Goal: Task Accomplishment & Management: Use online tool/utility

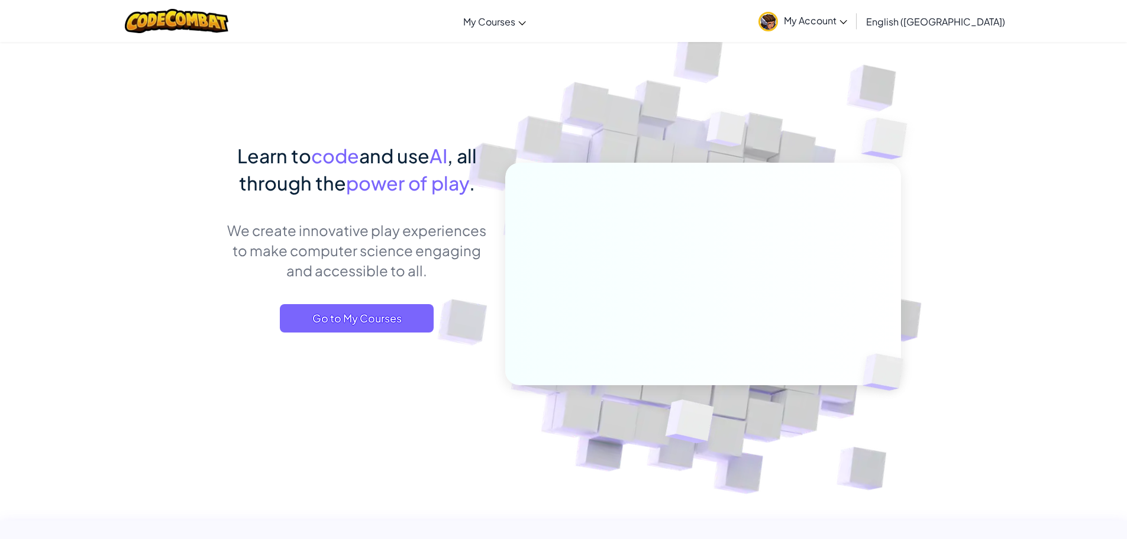
click at [847, 25] on span "My Account" at bounding box center [815, 20] width 63 height 12
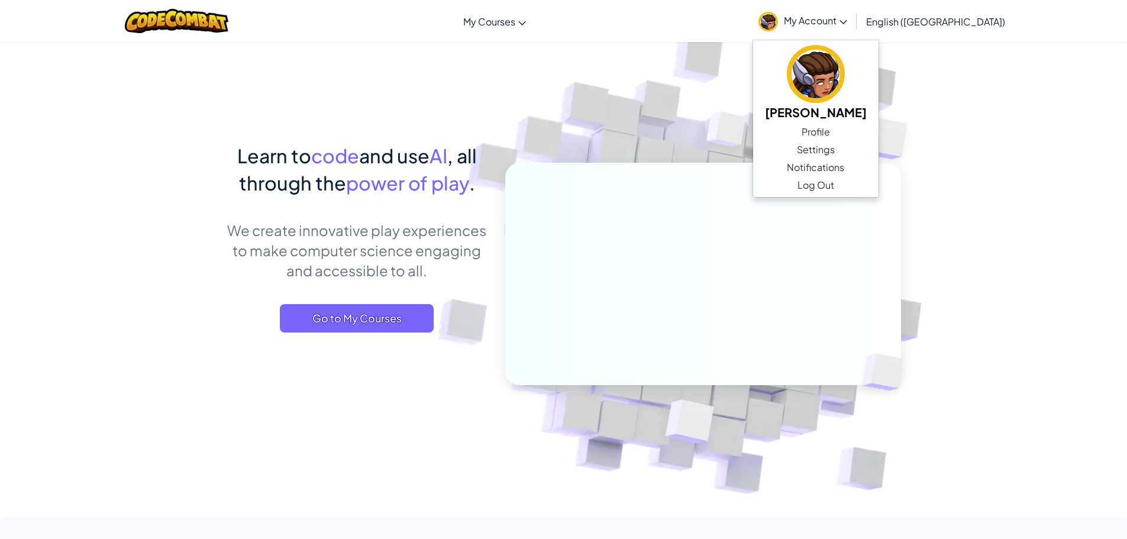
click at [655, 137] on img at bounding box center [694, 260] width 657 height 657
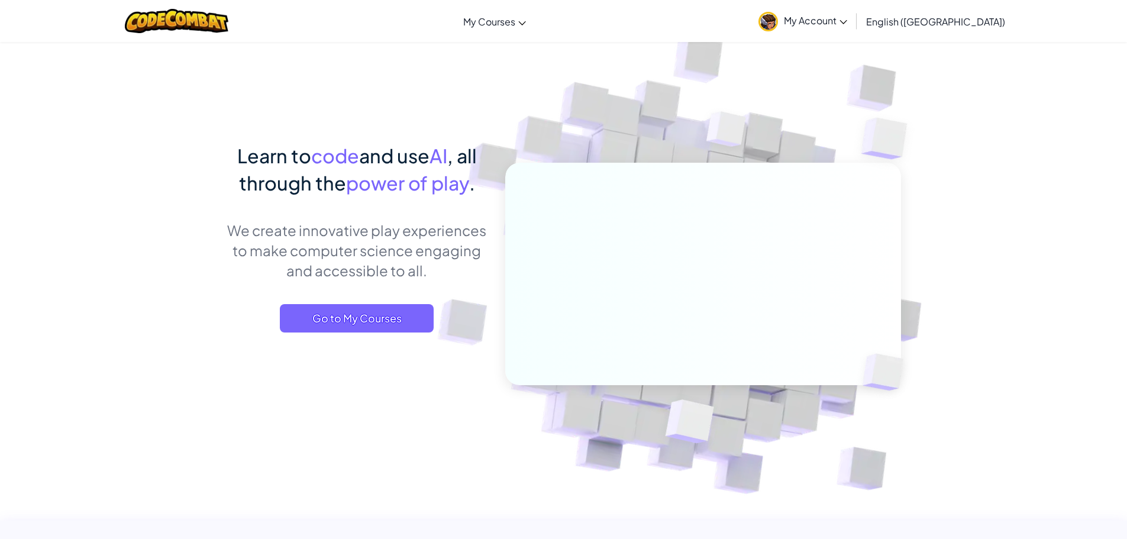
click at [394, 303] on div "Learn to code and use AI , all through the power of play . We create innovative…" at bounding box center [356, 249] width 261 height 214
click at [381, 328] on span "Go to My Courses" at bounding box center [357, 318] width 154 height 28
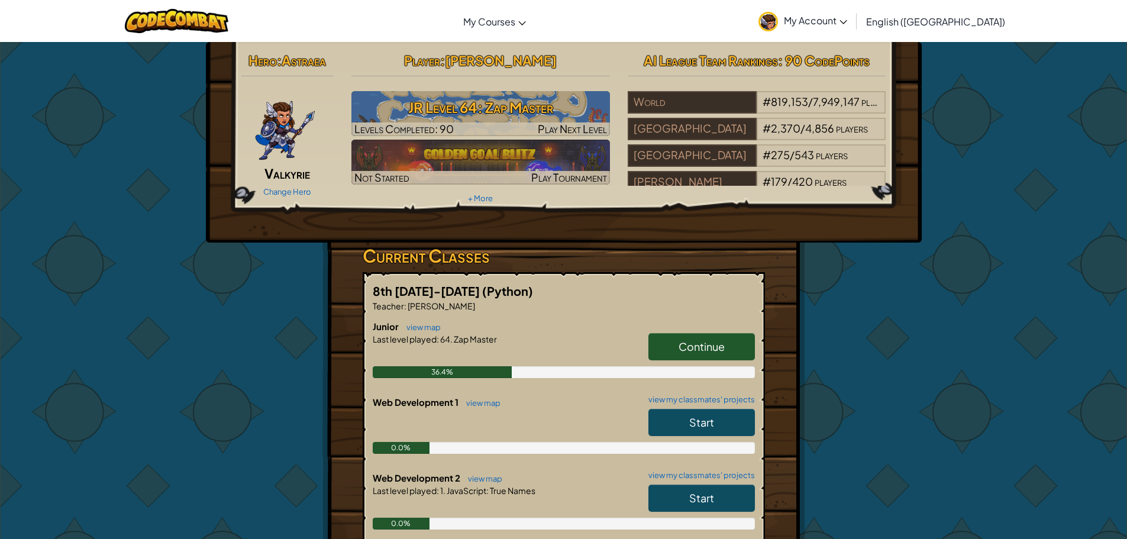
click at [312, 187] on div "Change Hero" at bounding box center [287, 191] width 93 height 19
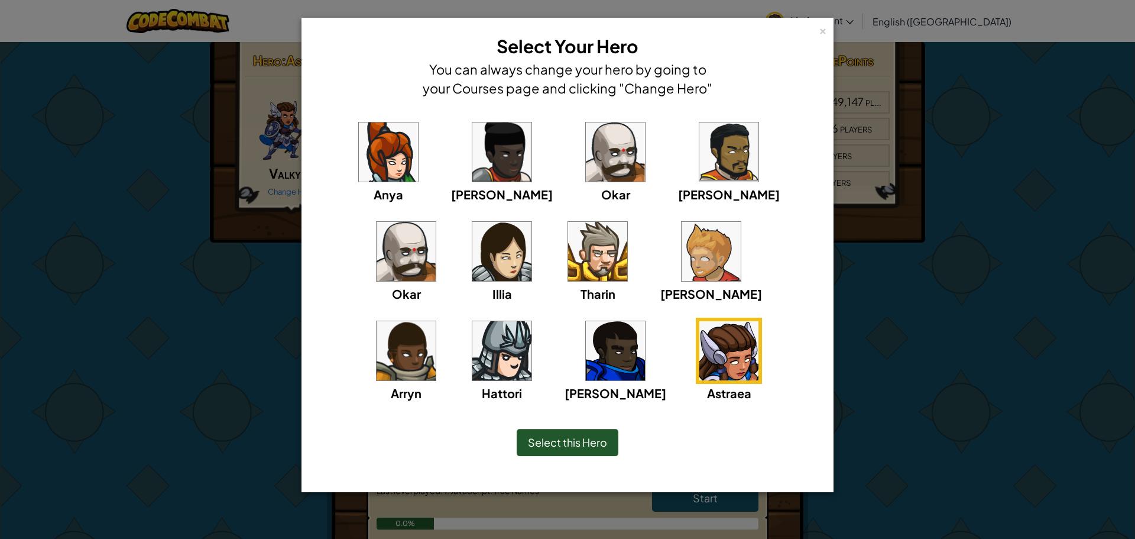
click at [588, 443] on span "Select this Hero" at bounding box center [567, 442] width 79 height 14
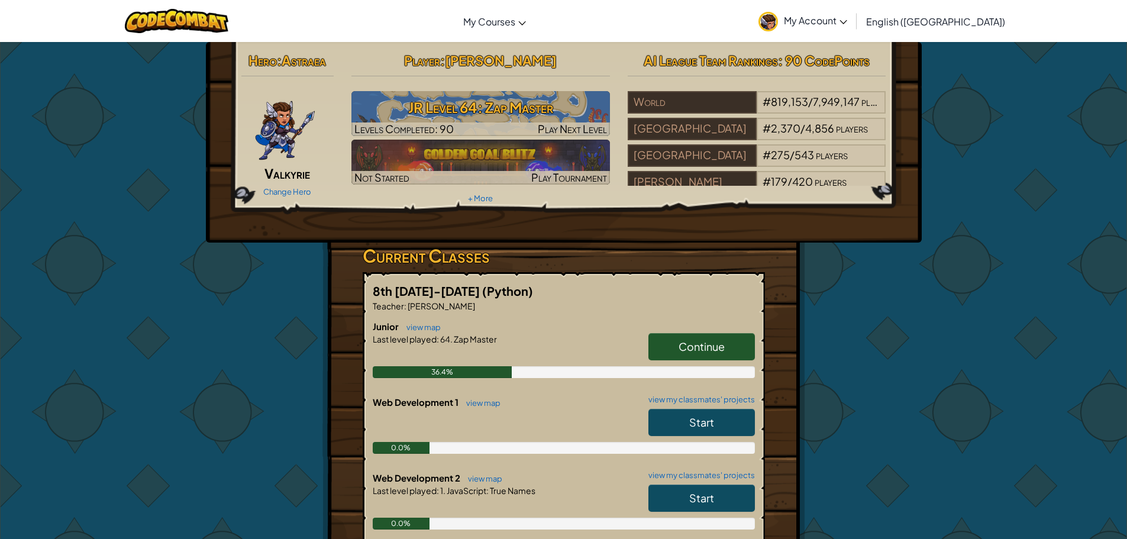
click at [719, 423] on link "Start" at bounding box center [701, 422] width 106 height 27
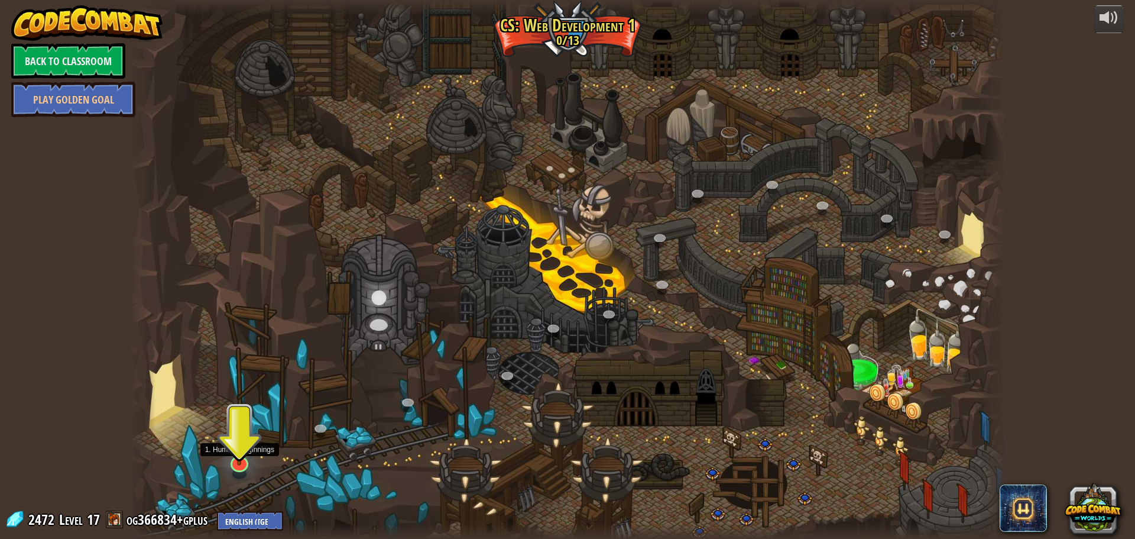
click at [237, 462] on img at bounding box center [240, 438] width 24 height 54
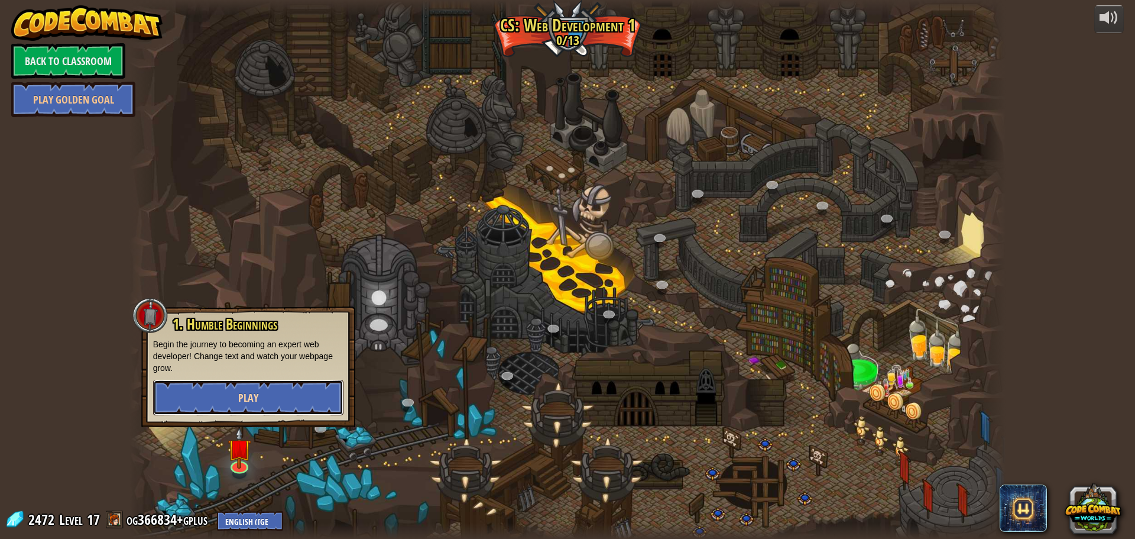
click at [209, 399] on button "Play" at bounding box center [248, 397] width 190 height 35
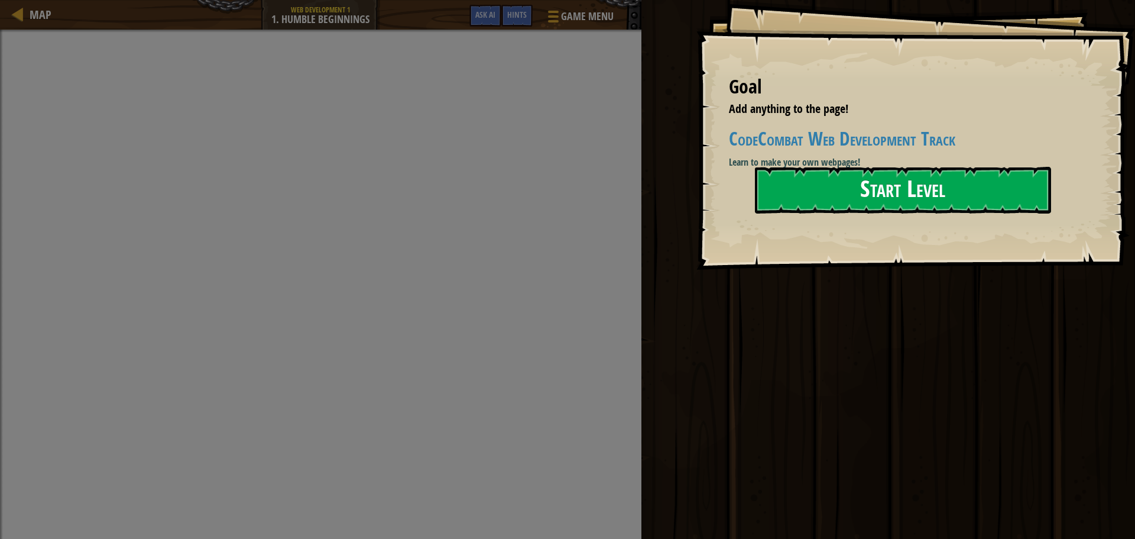
click at [859, 177] on button "Start Level" at bounding box center [903, 190] width 296 height 47
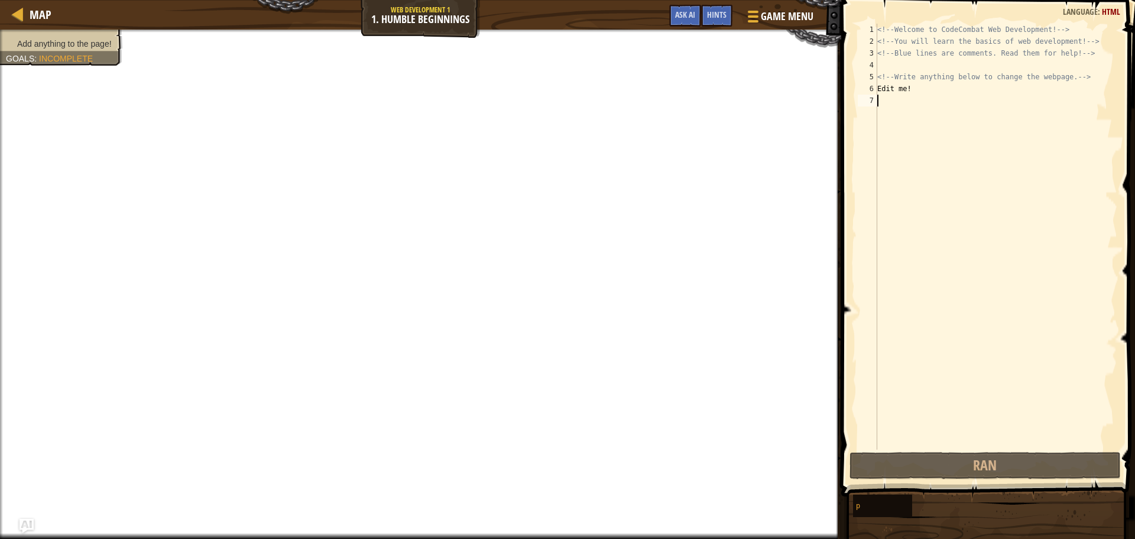
click at [914, 118] on div "<!-- Welcome to CodeCombat Web Development! --> <!-- You will learn the basics …" at bounding box center [996, 248] width 242 height 449
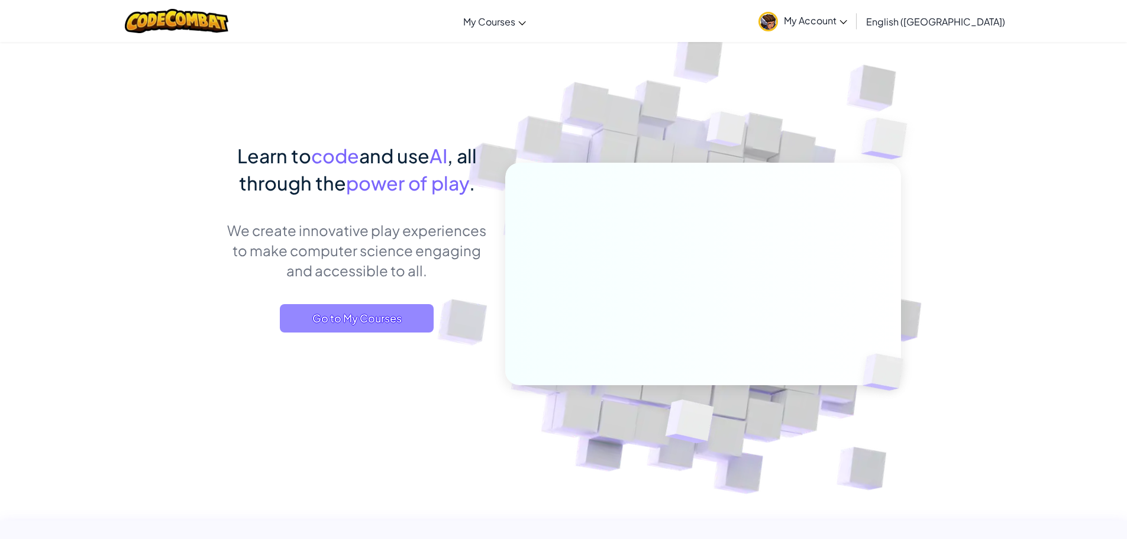
click at [372, 306] on span "Go to My Courses" at bounding box center [357, 318] width 154 height 28
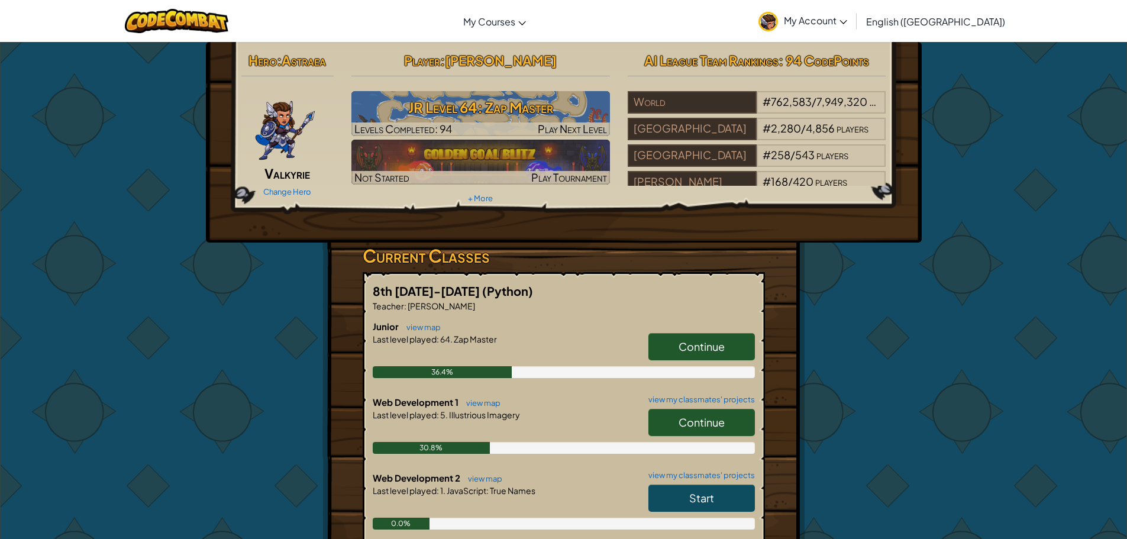
click at [669, 415] on link "Continue" at bounding box center [701, 422] width 106 height 27
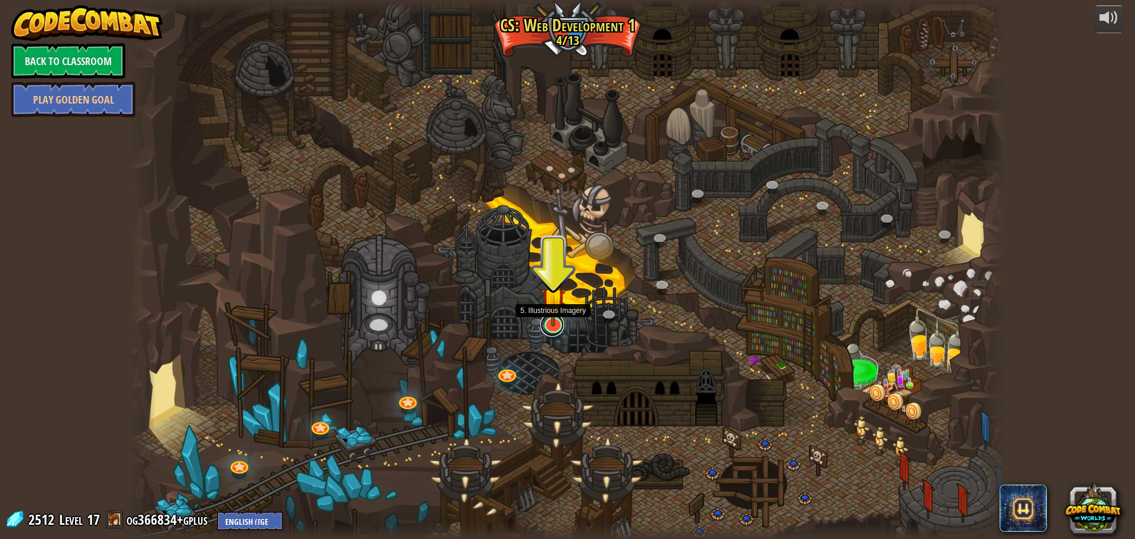
click at [555, 328] on link at bounding box center [553, 325] width 24 height 24
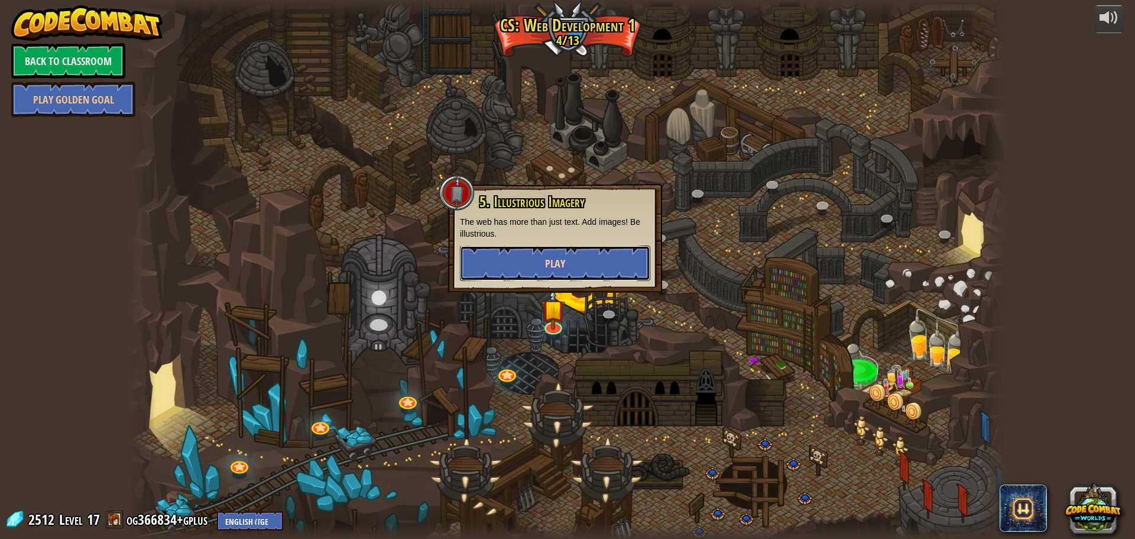
click at [559, 267] on span "Play" at bounding box center [555, 263] width 20 height 15
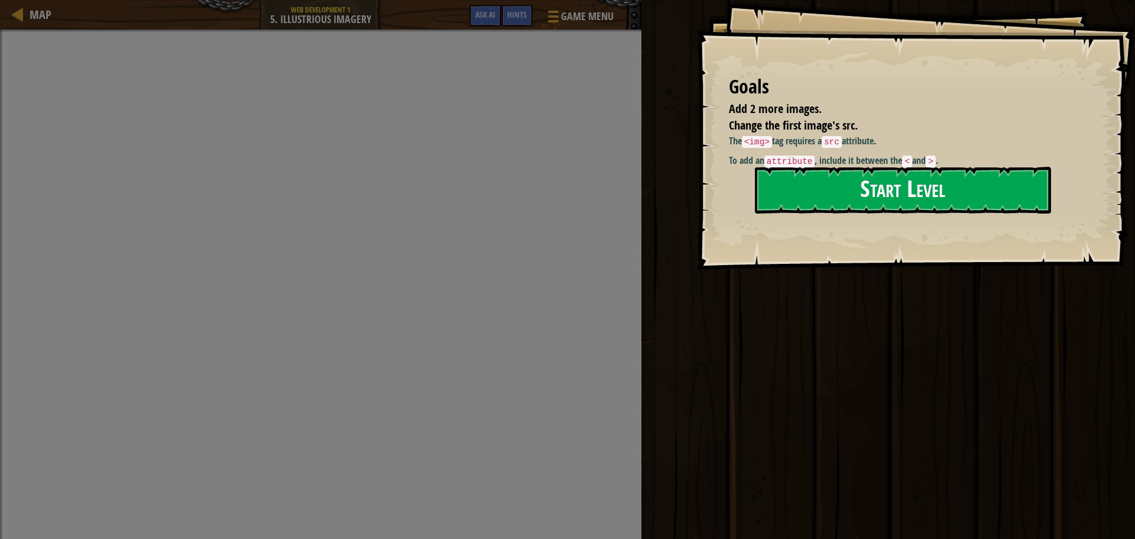
click at [845, 179] on button "Start Level" at bounding box center [903, 190] width 296 height 47
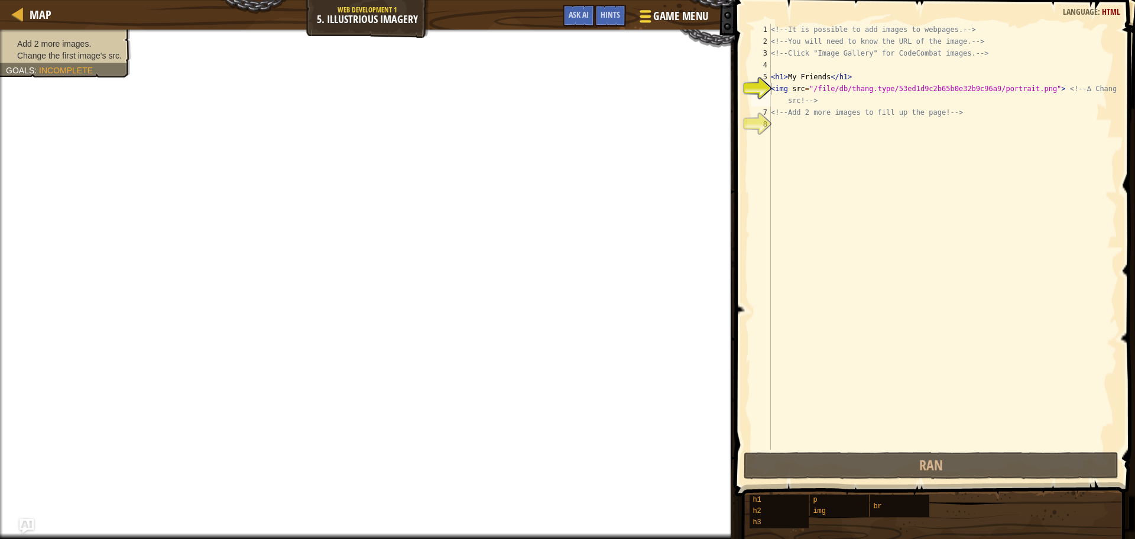
click at [675, 5] on button "Game Menu" at bounding box center [673, 18] width 86 height 29
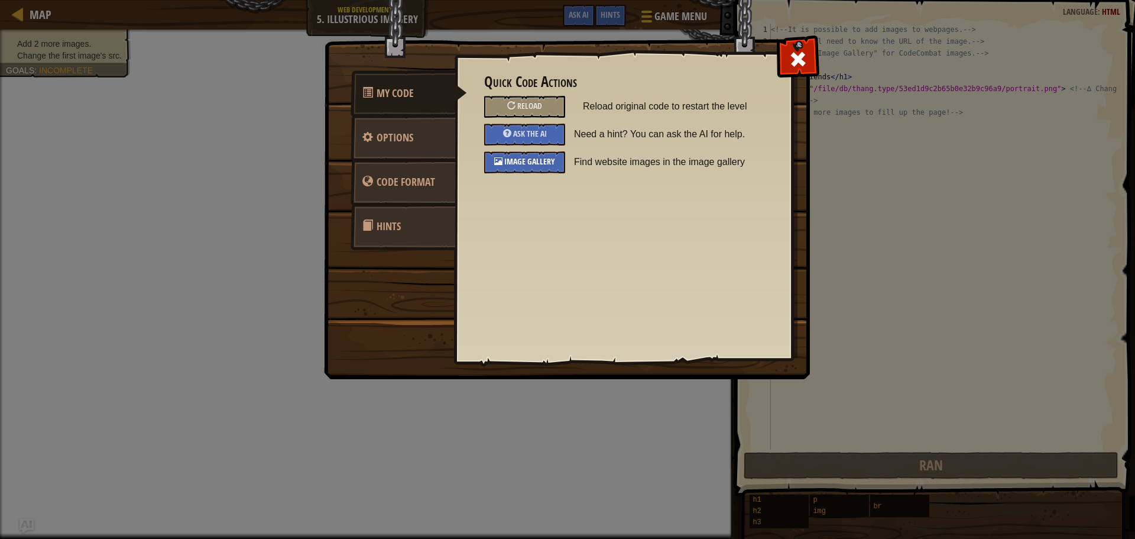
click at [522, 158] on span "Image Gallery" at bounding box center [529, 161] width 51 height 11
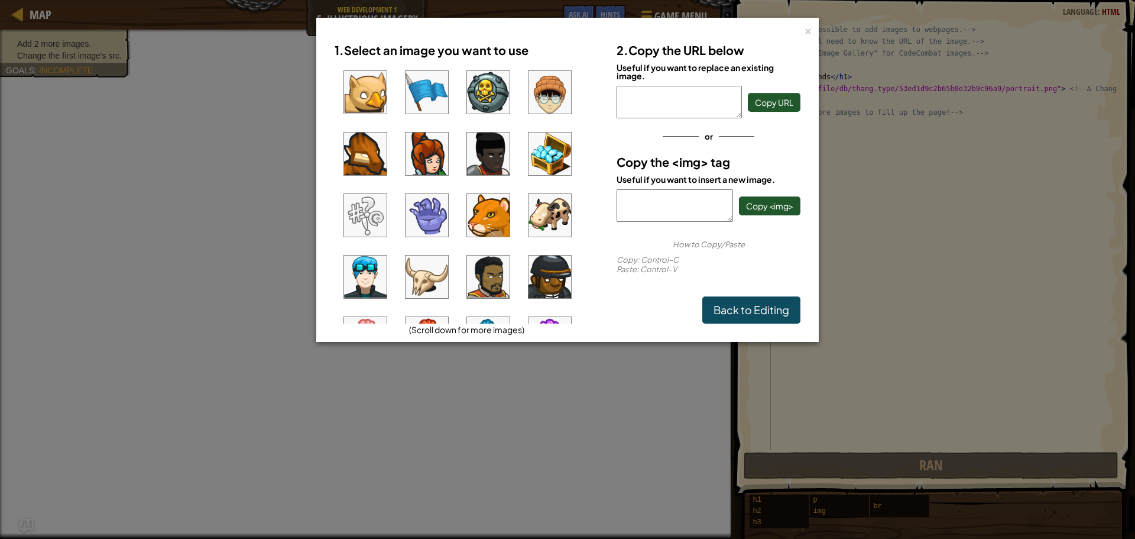
scroll to position [177, 0]
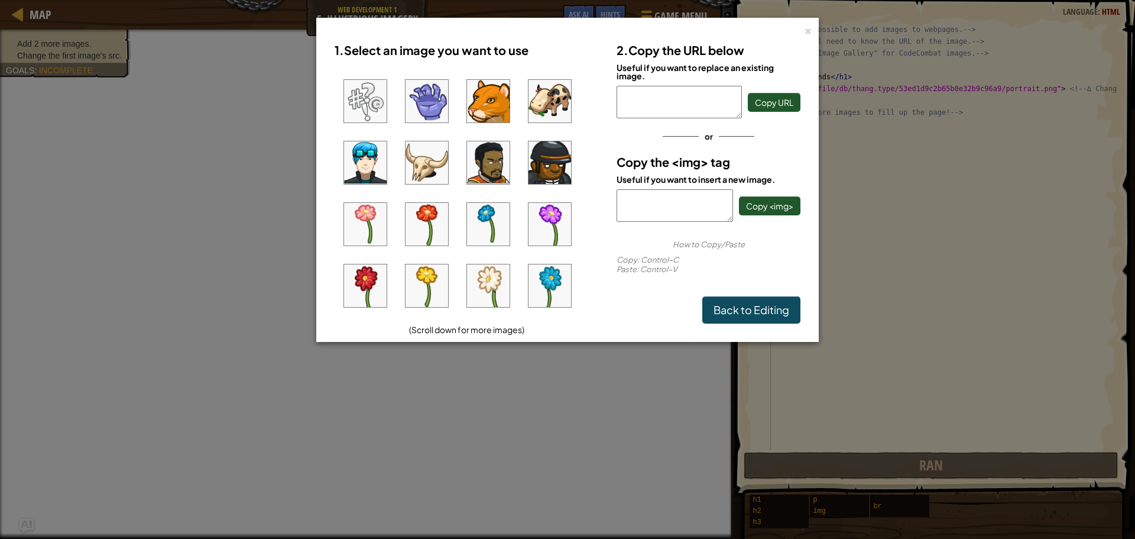
click at [354, 234] on img at bounding box center [365, 224] width 43 height 43
click at [770, 209] on span "Copy <img>" at bounding box center [769, 205] width 47 height 11
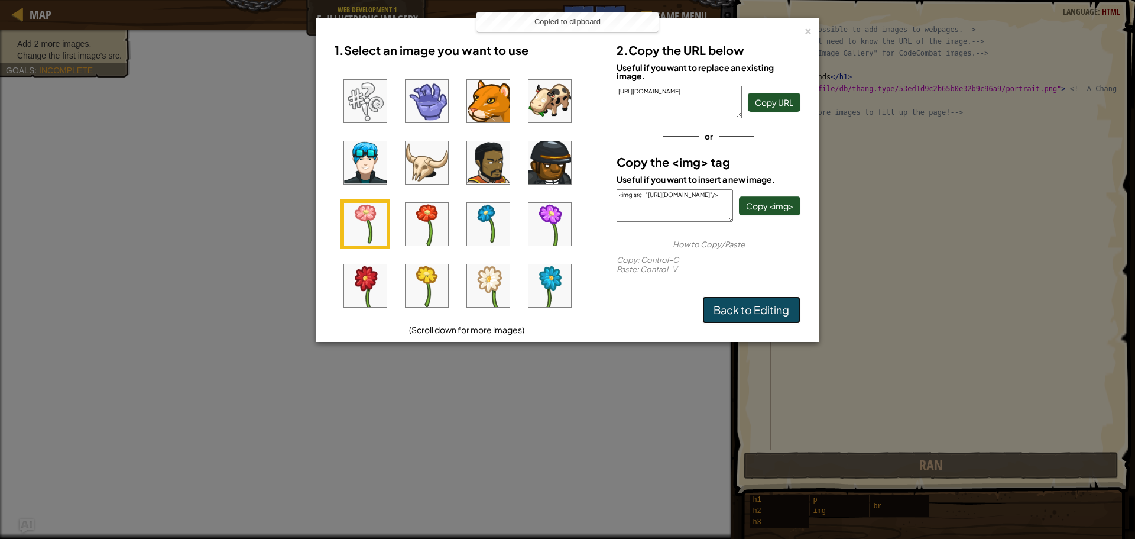
click at [752, 299] on link "Back to Editing" at bounding box center [752, 309] width 98 height 27
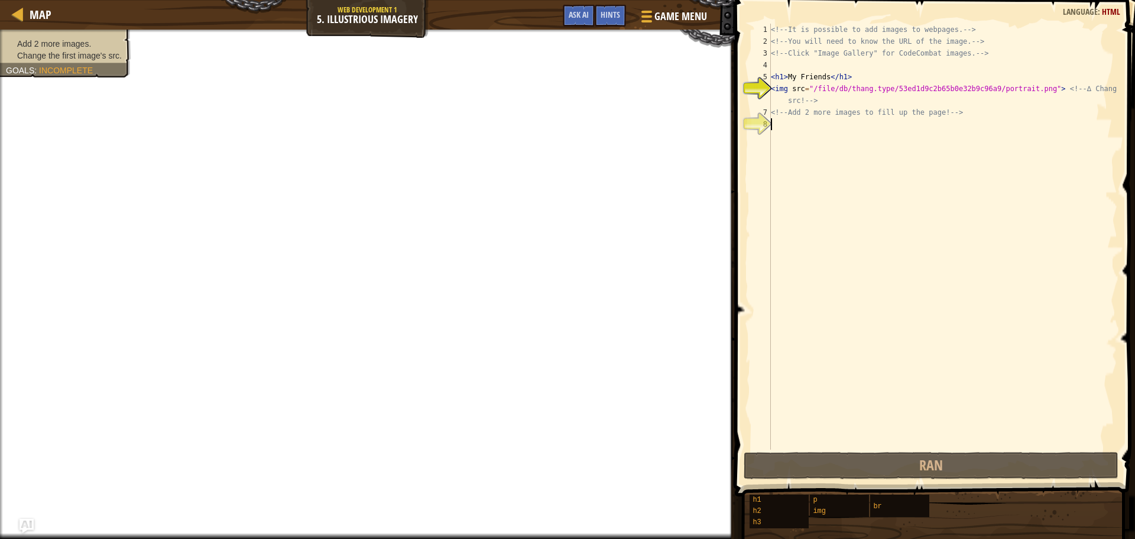
click at [795, 131] on div "<!-- It is possible to add images to webpages. --> <!-- You will need to know t…" at bounding box center [943, 248] width 349 height 449
paste textarea "<img src="https://codecombat.com/file/db/thang.type/54e951c8f54ef5794f354ed1/po…"
type textarea "<img src="https://codecombat.com/file/db/thang.type/54e951c8f54ef5794f354ed1/po…"
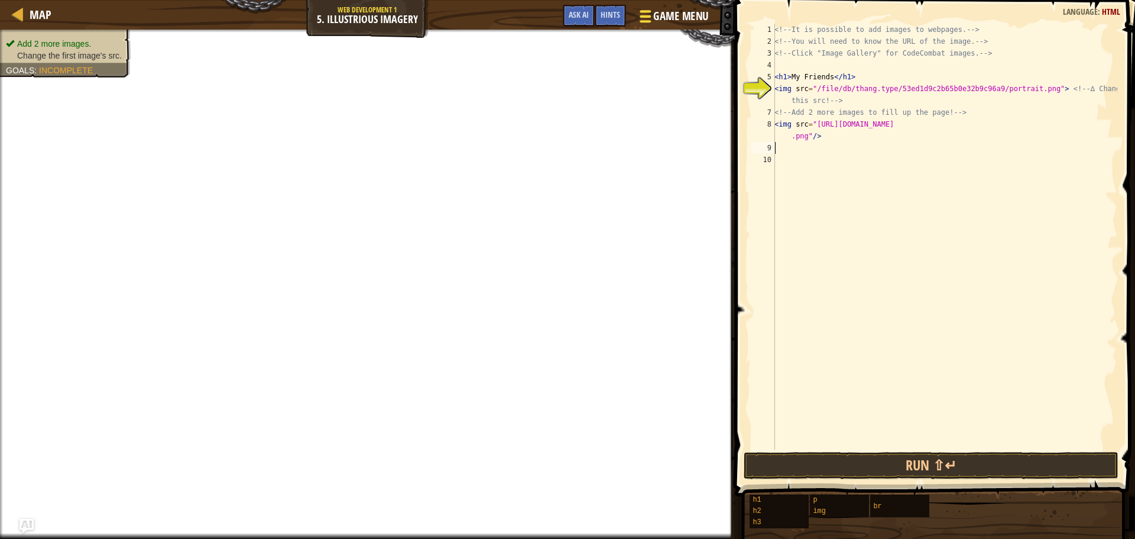
click at [659, 12] on span "Game Menu" at bounding box center [680, 16] width 55 height 16
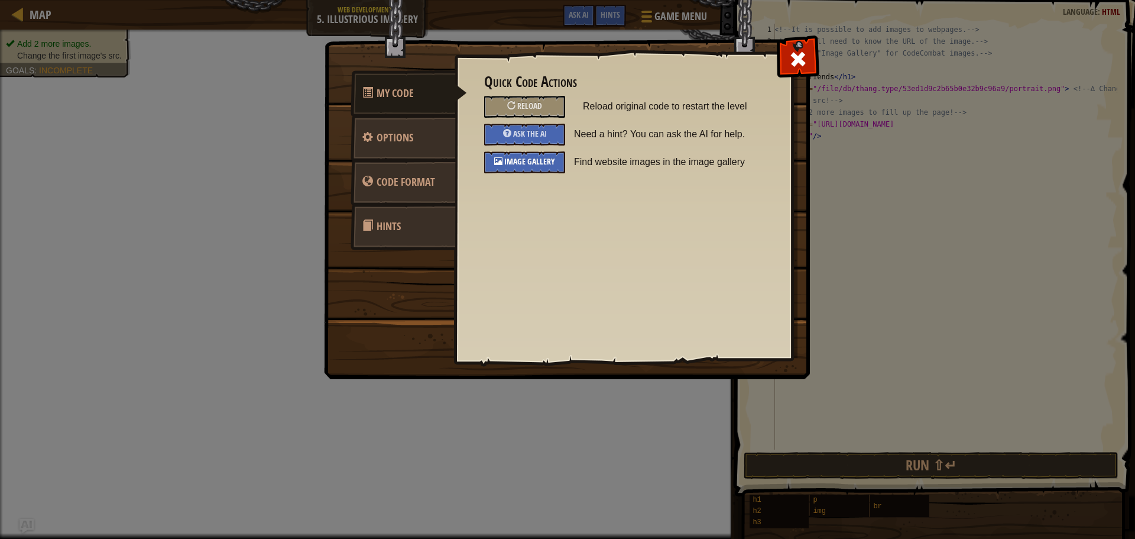
click at [526, 157] on span "Image Gallery" at bounding box center [529, 161] width 51 height 11
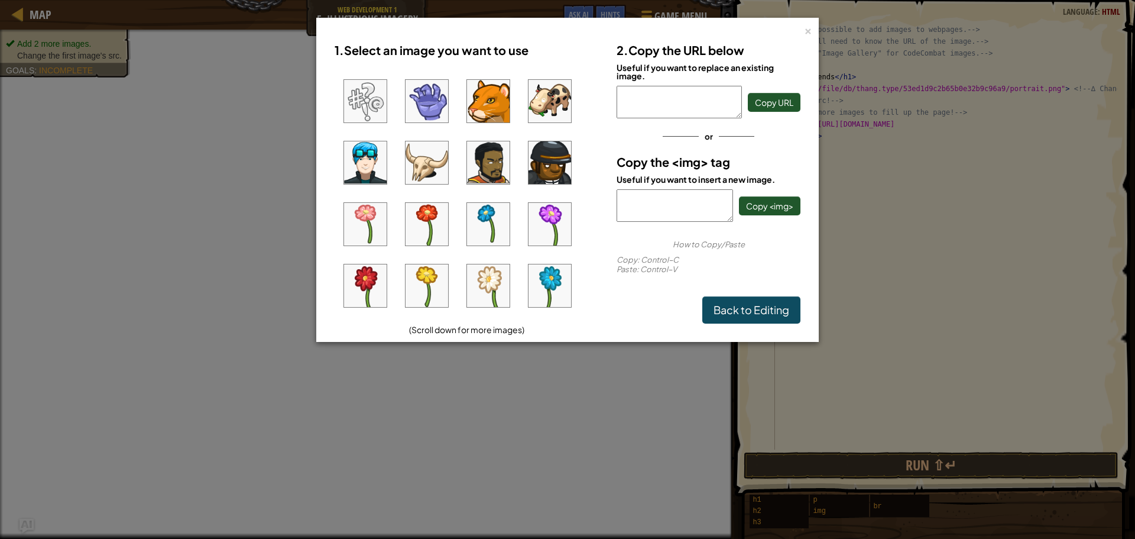
click at [549, 242] on img at bounding box center [550, 224] width 43 height 43
click at [730, 305] on link "Back to Editing" at bounding box center [752, 309] width 98 height 27
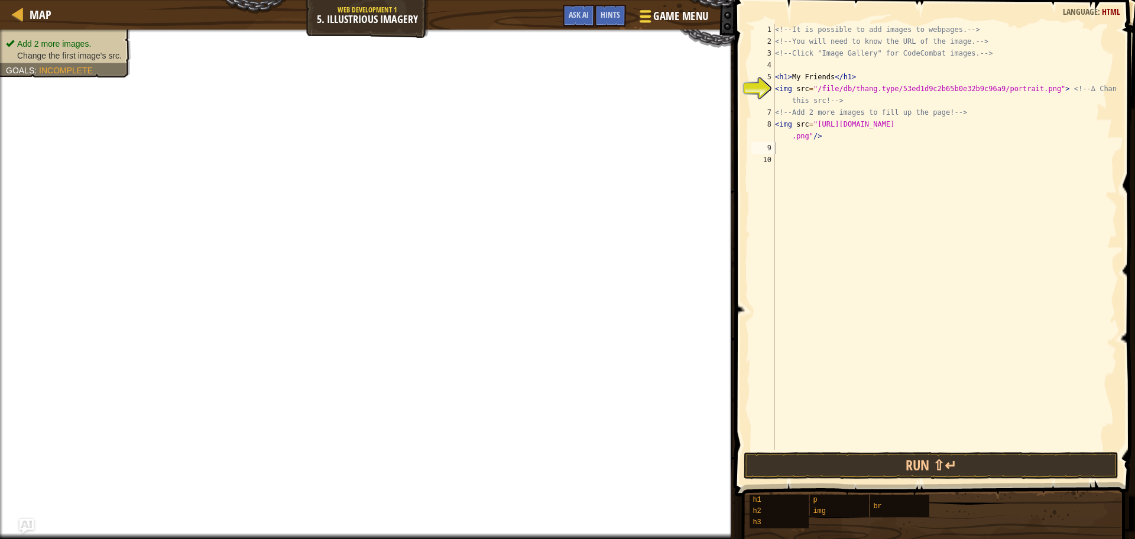
click at [642, 23] on div at bounding box center [645, 16] width 16 height 17
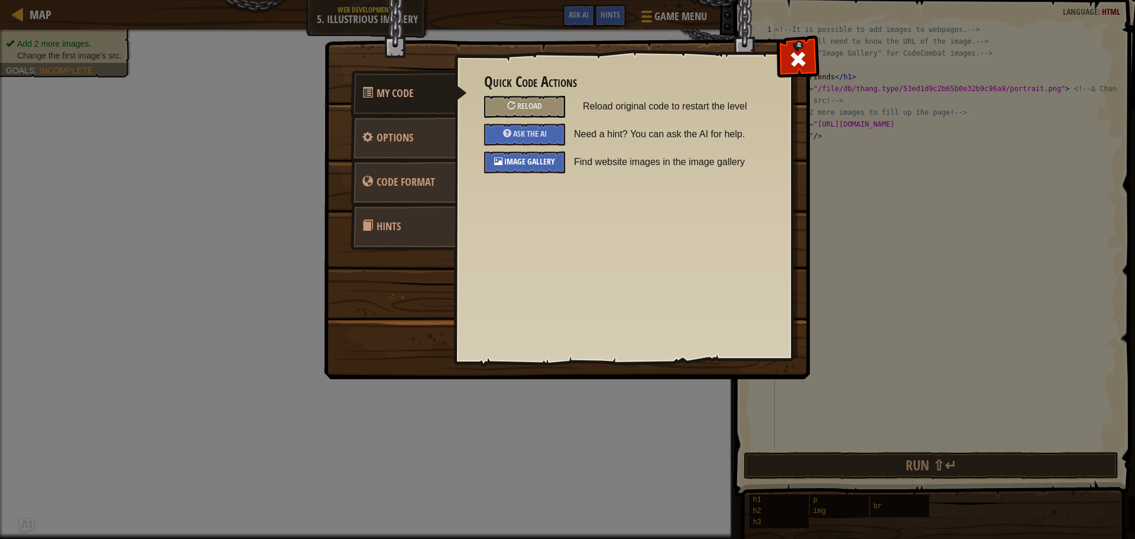
click at [514, 166] on span "Image Gallery" at bounding box center [529, 161] width 51 height 11
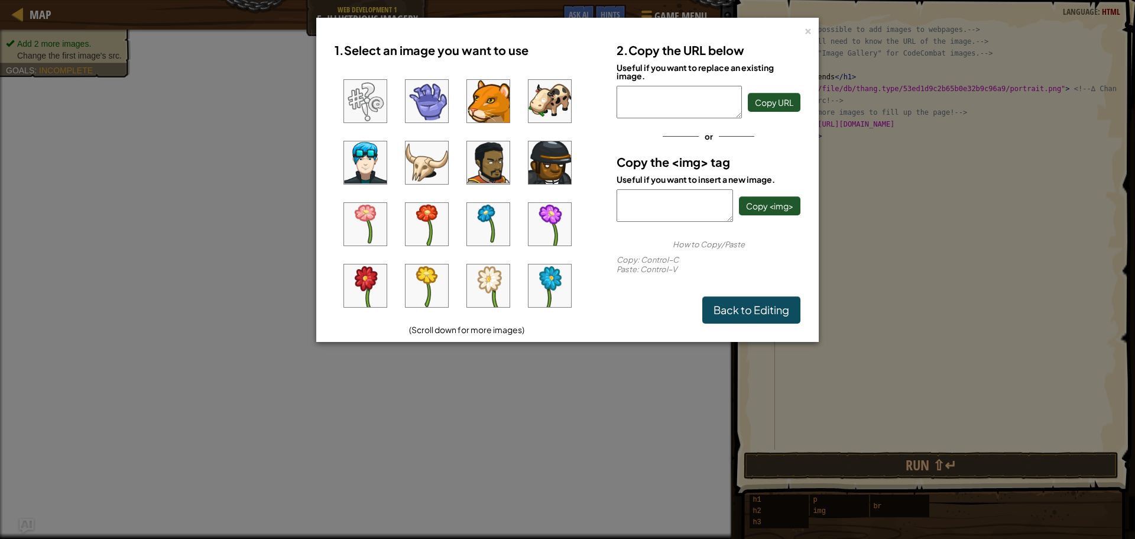
click at [440, 229] on img at bounding box center [427, 224] width 43 height 43
click at [762, 202] on span "Copy <img>" at bounding box center [769, 205] width 47 height 11
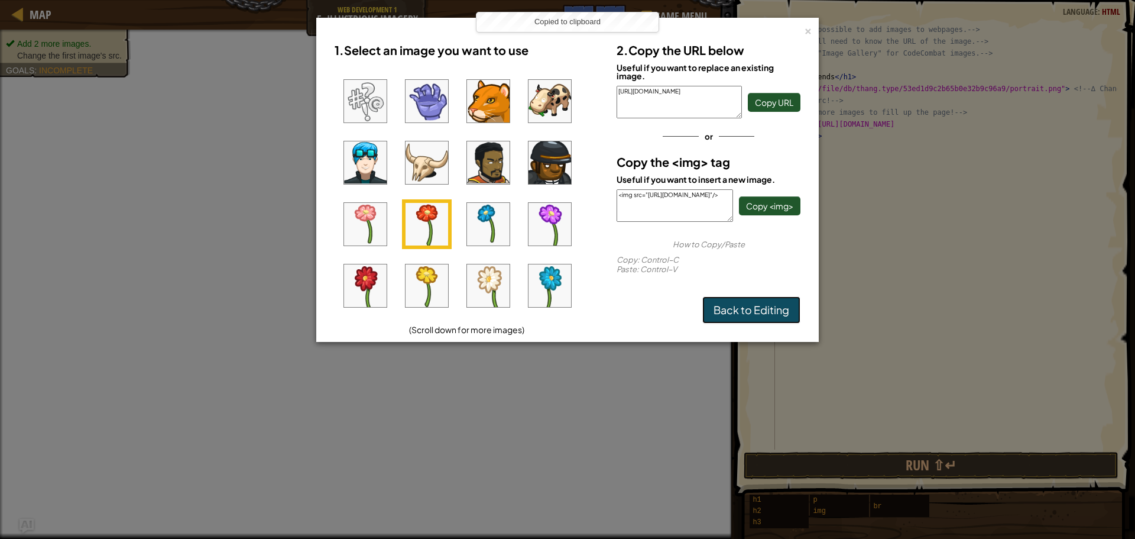
click at [739, 303] on link "Back to Editing" at bounding box center [752, 309] width 98 height 27
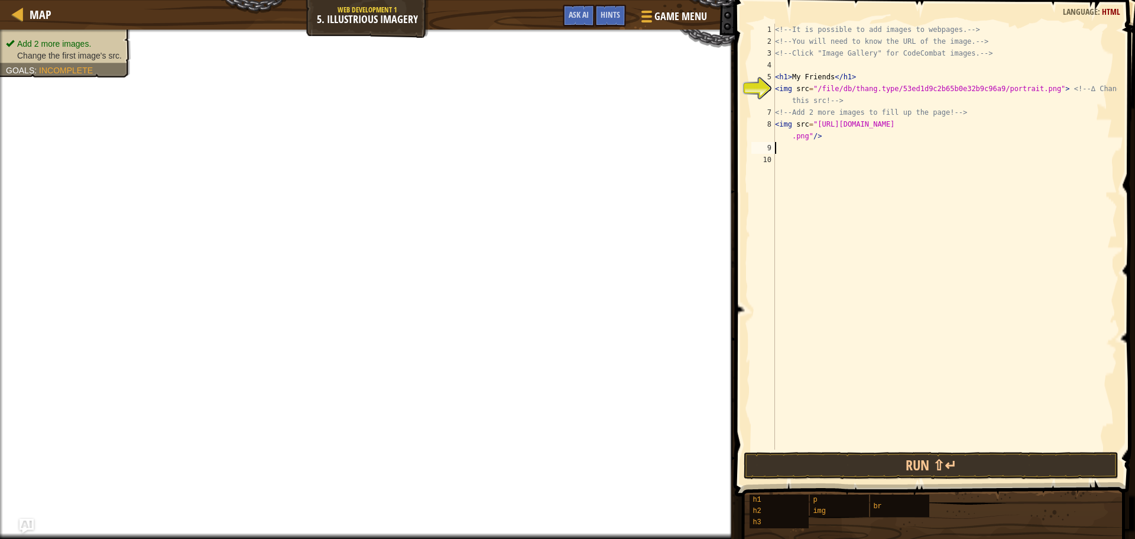
paste textarea "<img src="https://codecombat.com/file/db/thang.type/54e9525ff54ef5794f354ed5/po…"
drag, startPoint x: 817, startPoint y: 84, endPoint x: 1035, endPoint y: 87, distance: 218.2
click at [1035, 87] on div "<!-- It is possible to add images to webpages. --> <!-- You will need to know t…" at bounding box center [945, 248] width 345 height 449
click at [711, 12] on button "Game Menu" at bounding box center [673, 18] width 86 height 29
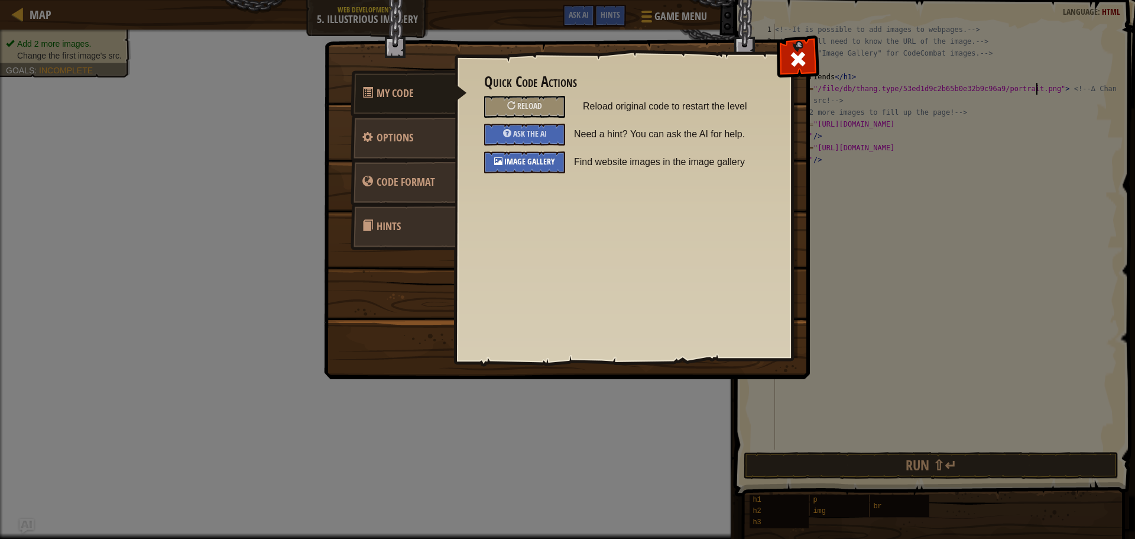
click at [540, 169] on div "Image Gallery" at bounding box center [524, 162] width 81 height 22
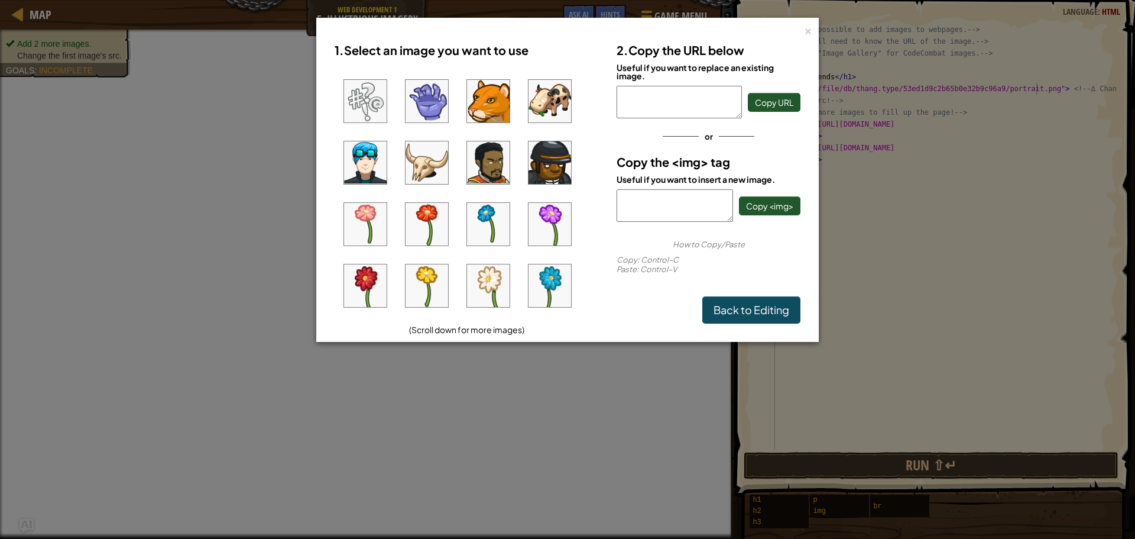
click at [471, 240] on img at bounding box center [488, 224] width 43 height 43
click at [747, 206] on span "Copy <img>" at bounding box center [769, 205] width 47 height 11
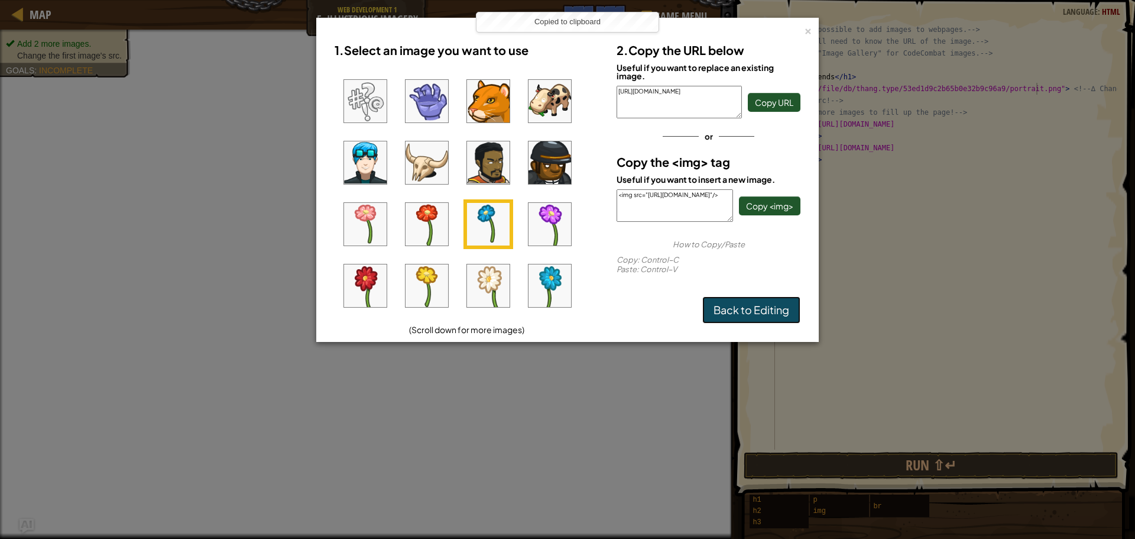
click at [754, 304] on link "Back to Editing" at bounding box center [752, 309] width 98 height 27
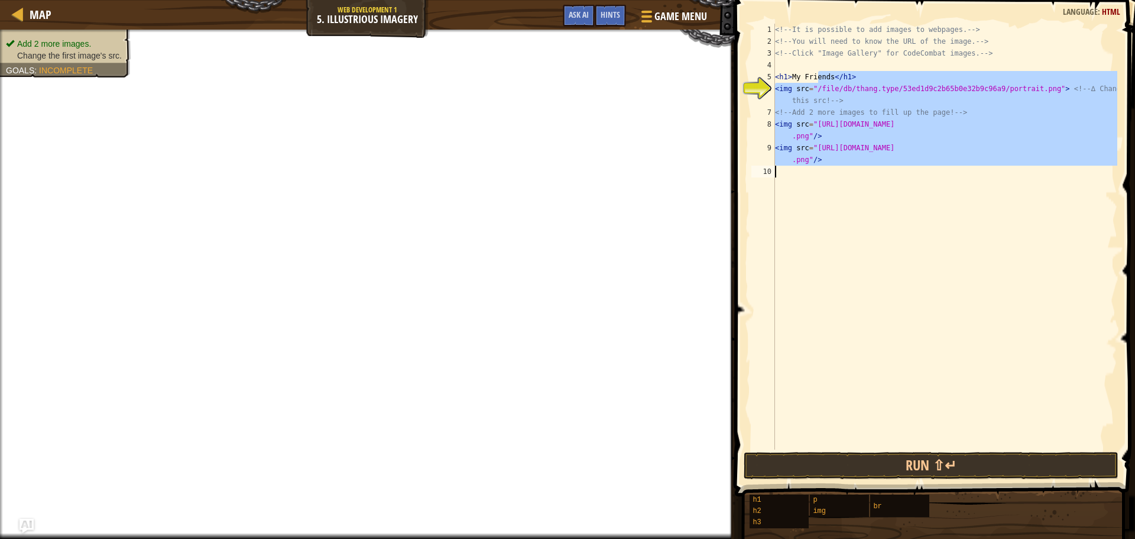
drag, startPoint x: 818, startPoint y: 81, endPoint x: 932, endPoint y: 217, distance: 177.2
click at [931, 217] on div "<!-- It is possible to add images to webpages. --> <!-- You will need to know t…" at bounding box center [945, 248] width 345 height 449
type textarea "<img src="https://codecombat.com/file/db/thang.type/54e9525ff54ef5794f354ed5/po…"
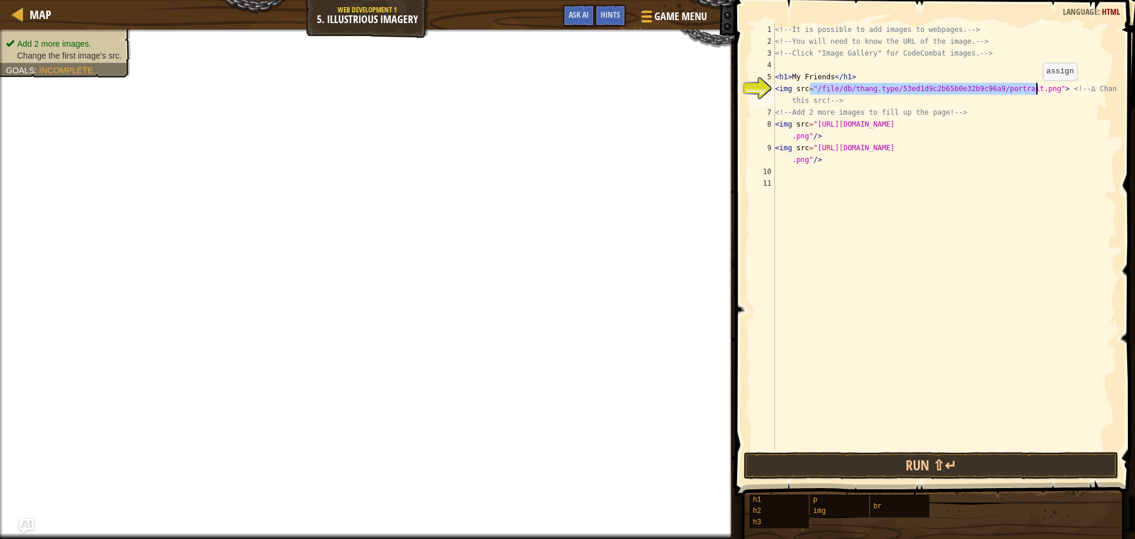
drag, startPoint x: 811, startPoint y: 89, endPoint x: 1056, endPoint y: 132, distance: 248.0
click at [1047, 115] on div "<!-- It is possible to add images to webpages. --> <!-- You will need to know t…" at bounding box center [945, 248] width 345 height 449
click at [809, 81] on div "<!-- It is possible to add images to webpages. --> <!-- You will need to know t…" at bounding box center [945, 248] width 345 height 449
drag, startPoint x: 810, startPoint y: 88, endPoint x: 1043, endPoint y: 84, distance: 233.0
click at [1043, 84] on div "<!-- It is possible to add images to webpages. --> <!-- You will need to know t…" at bounding box center [945, 248] width 345 height 449
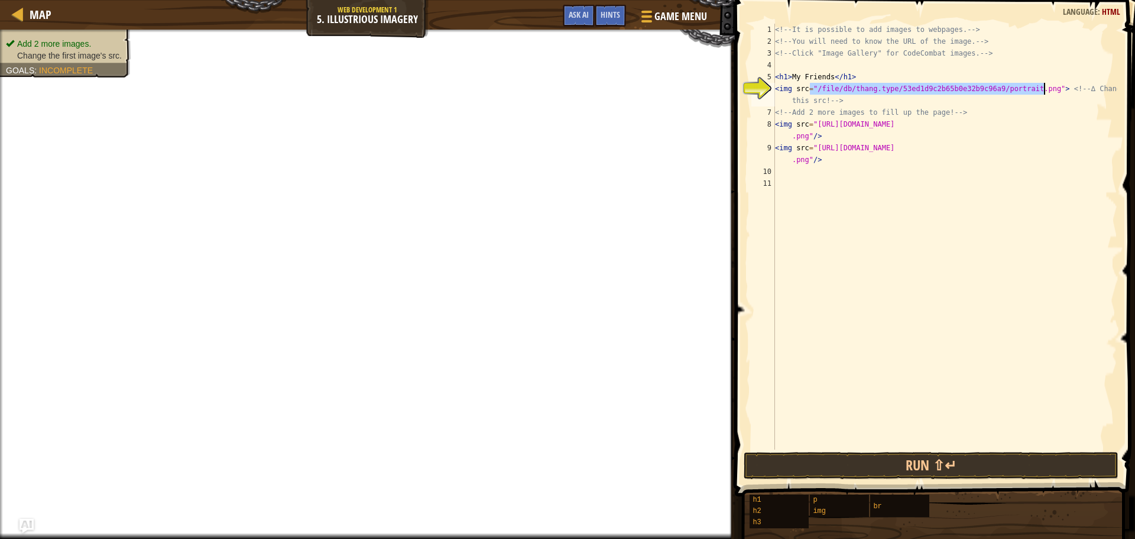
paste textarea "<img src="https://codecombat.com/file/db/thang.type/54e95293f54ef5794f354ed9/po…"
type textarea "<img src=<img src="https://codecombat.com/file/db/thang.type/54e95293f54ef5794f…"
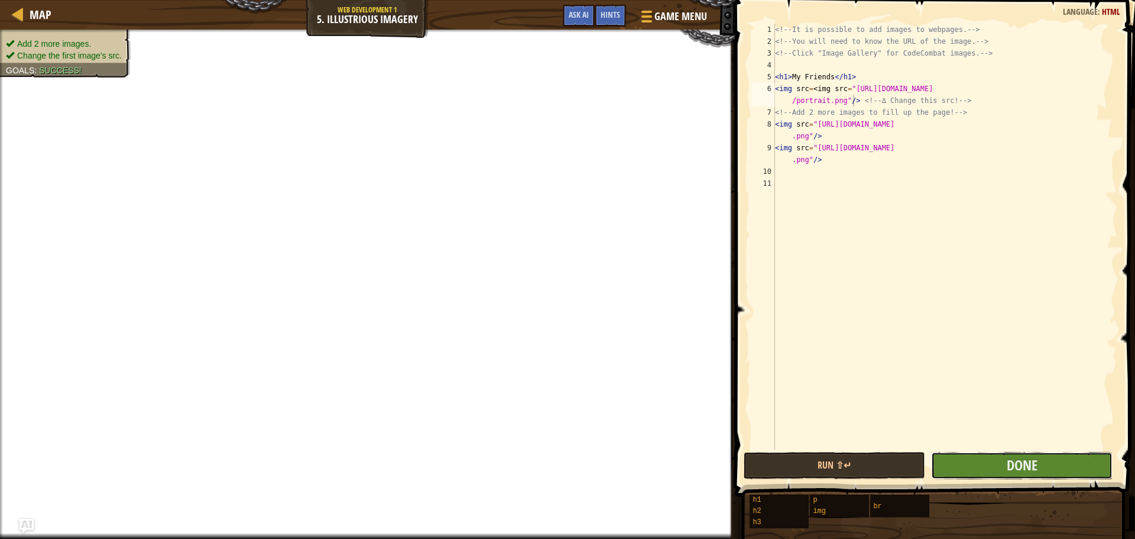
click at [1049, 461] on button "Done" at bounding box center [1022, 465] width 182 height 27
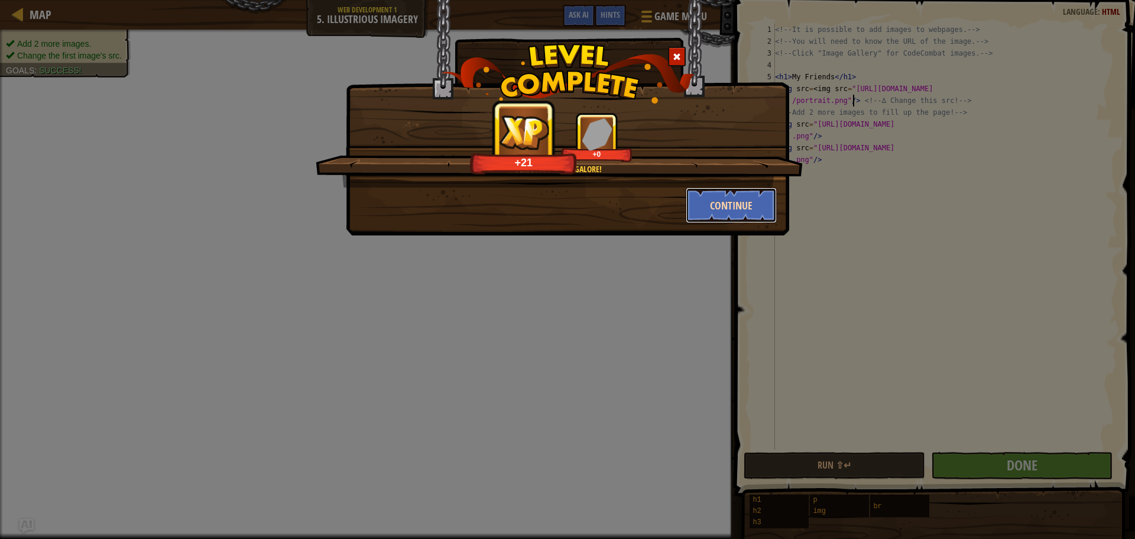
click at [741, 198] on button "Continue" at bounding box center [732, 204] width 92 height 35
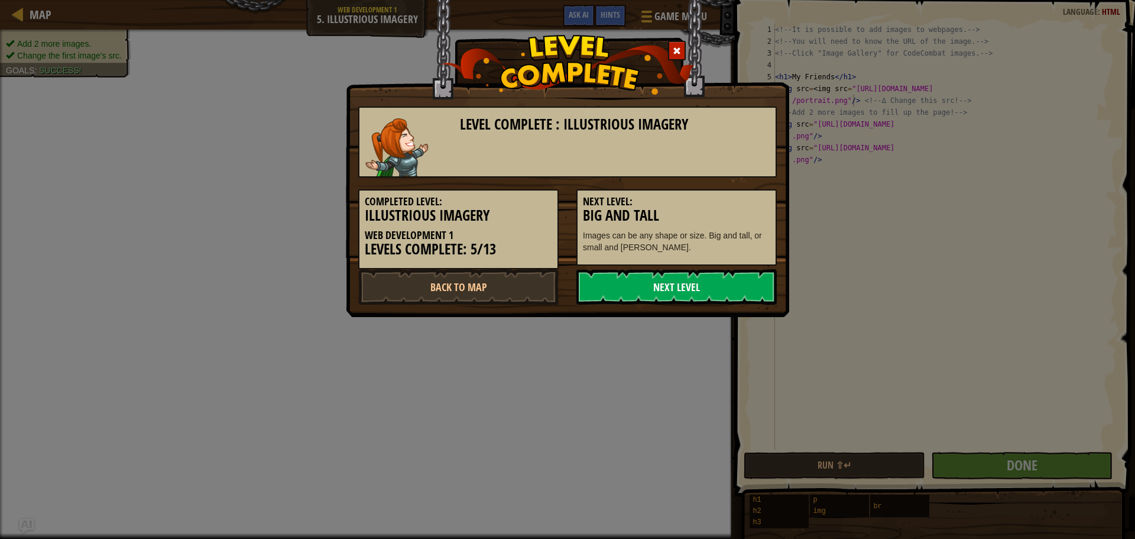
click at [704, 290] on link "Next Level" at bounding box center [677, 286] width 200 height 35
click at [701, 289] on link "Next Level" at bounding box center [677, 286] width 200 height 35
